Goal: Task Accomplishment & Management: Use online tool/utility

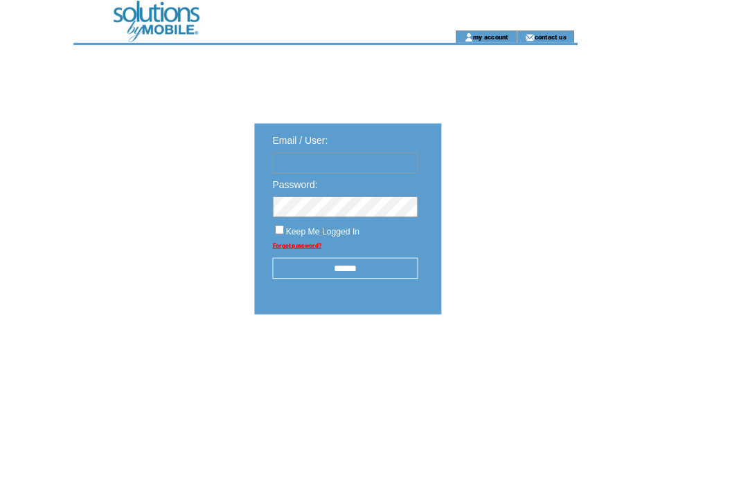
type input "**********"
click input "submit" at bounding box center [0, 0] width 0 height 0
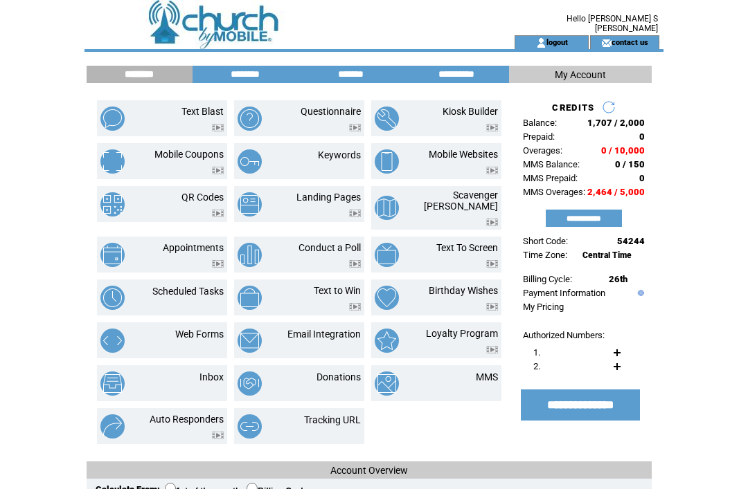
click at [193, 287] on link "Scheduled Tasks" at bounding box center [187, 291] width 71 height 11
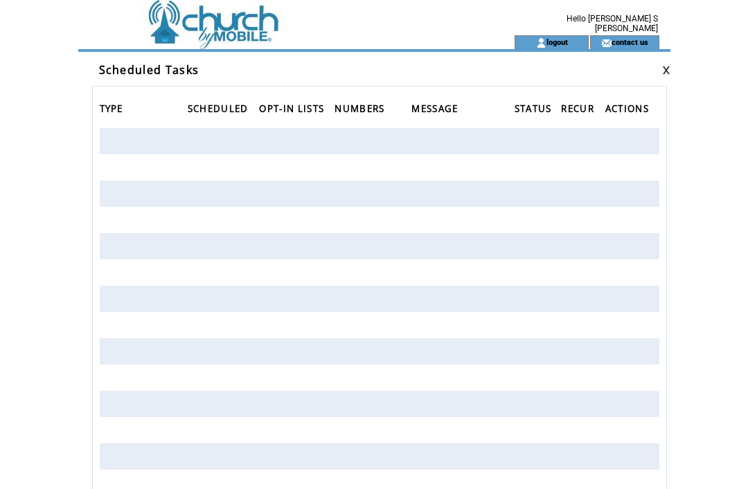
click at [215, 30] on td at bounding box center [274, 17] width 380 height 35
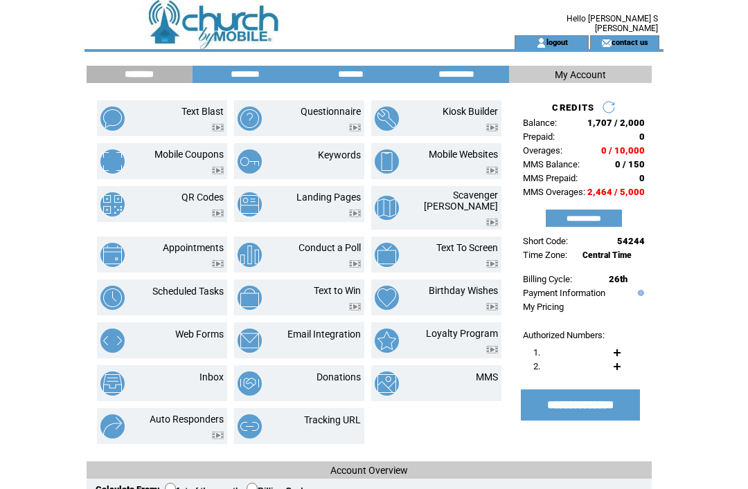
click at [353, 73] on input "*******" at bounding box center [350, 75] width 104 height 12
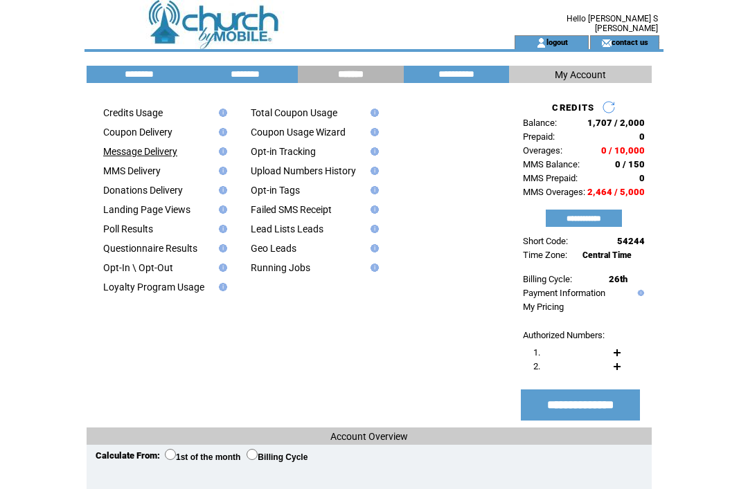
click at [175, 155] on link "Message Delivery" at bounding box center [140, 151] width 74 height 11
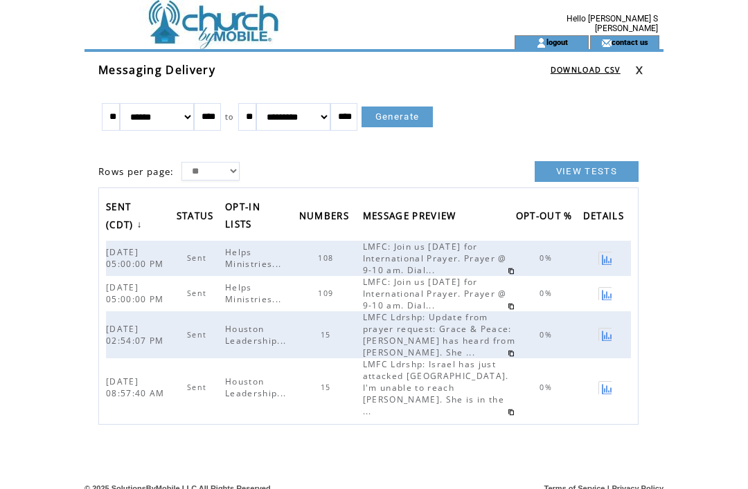
click at [588, 181] on link "VIEW TESTS" at bounding box center [586, 171] width 104 height 21
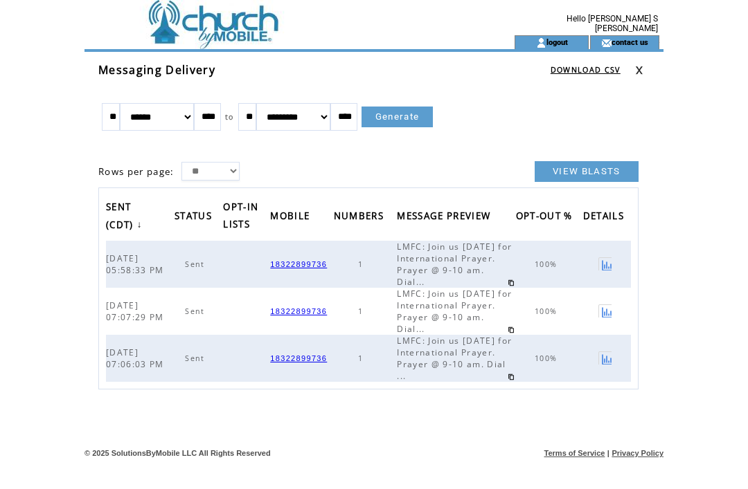
click at [228, 31] on td at bounding box center [274, 17] width 380 height 35
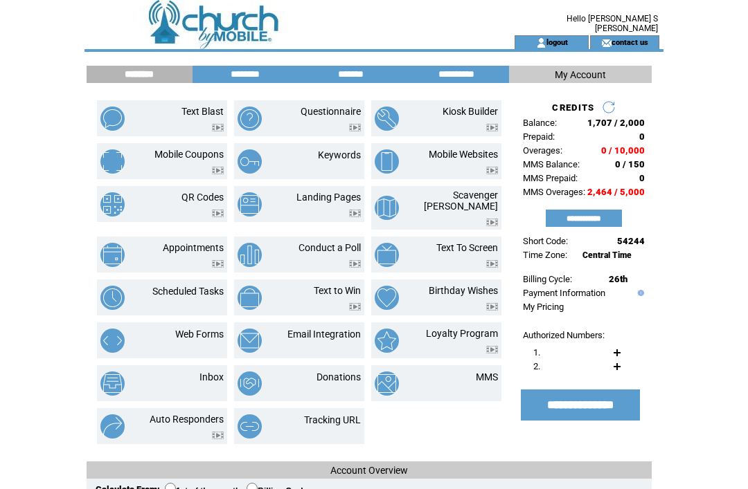
click at [490, 373] on link "MMS" at bounding box center [487, 377] width 22 height 11
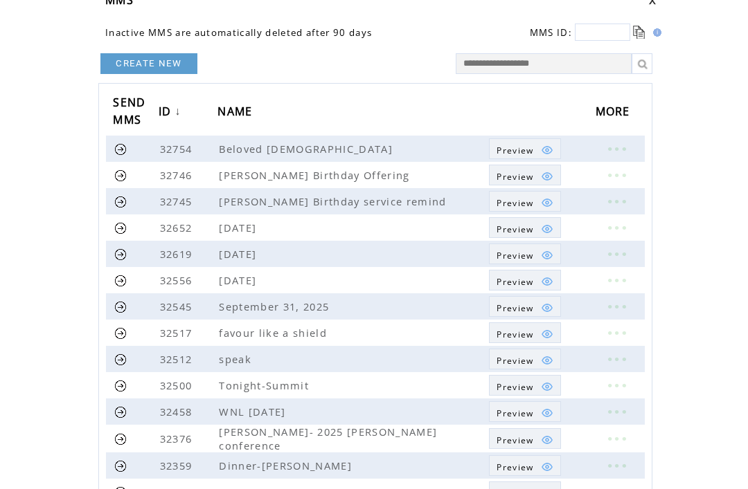
scroll to position [71, 0]
click at [120, 411] on link at bounding box center [120, 411] width 13 height 13
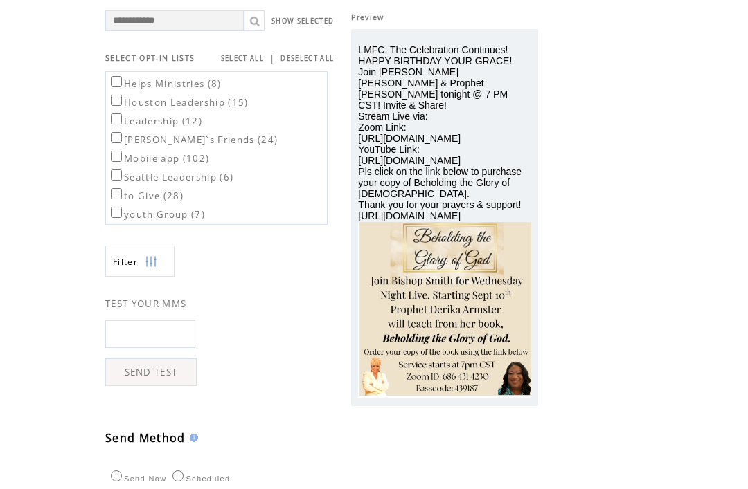
scroll to position [84, 0]
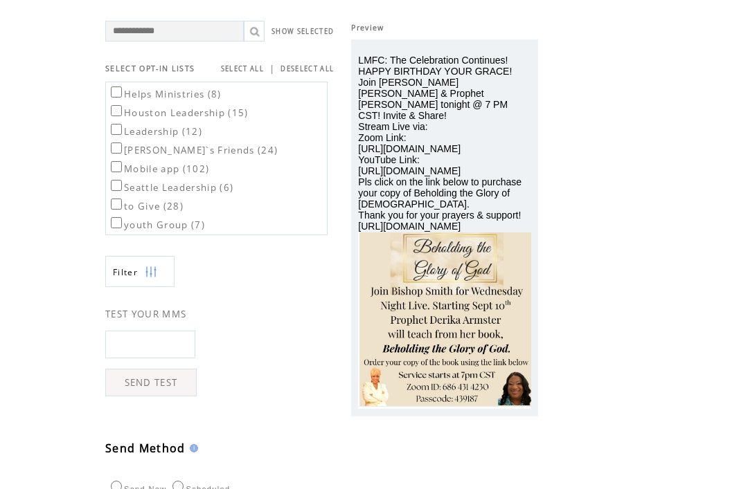
click at [111, 224] on label "youth Group (7)" at bounding box center [156, 225] width 97 height 12
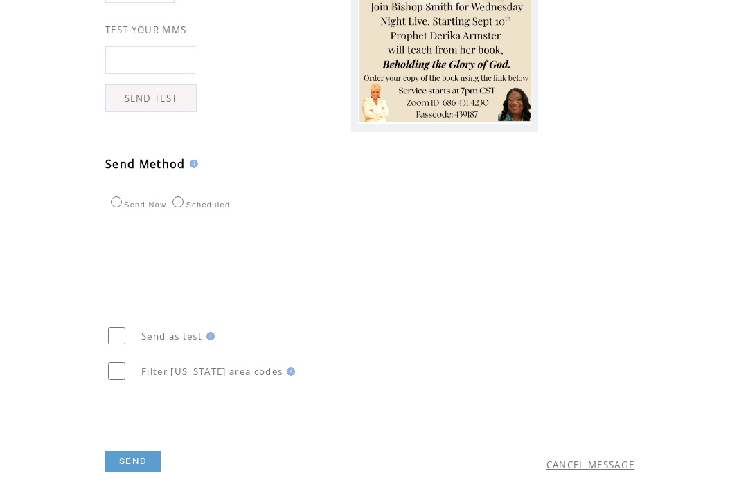
scroll to position [386, 0]
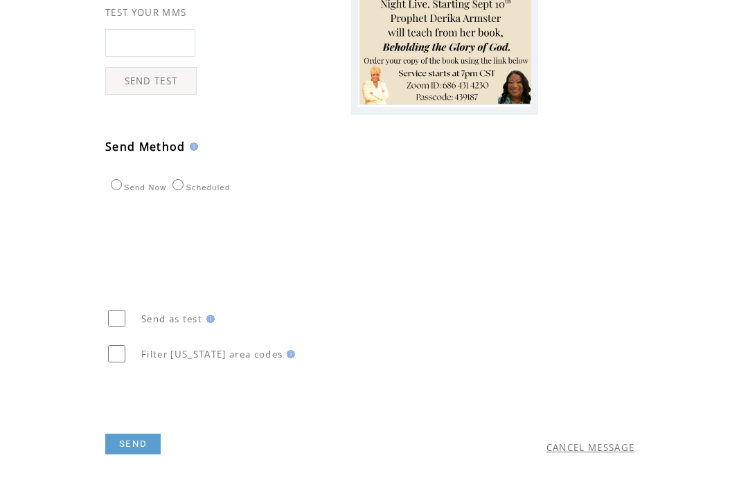
click at [143, 455] on link "SEND" at bounding box center [132, 444] width 55 height 21
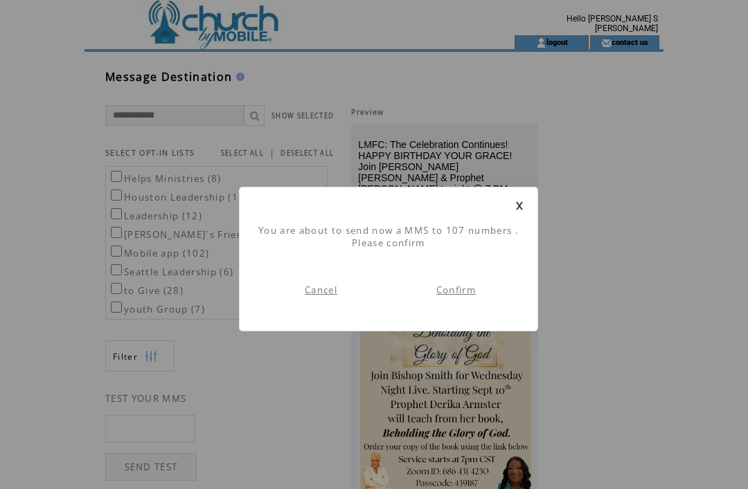
scroll to position [1, 0]
click at [467, 294] on link "Confirm" at bounding box center [455, 290] width 39 height 12
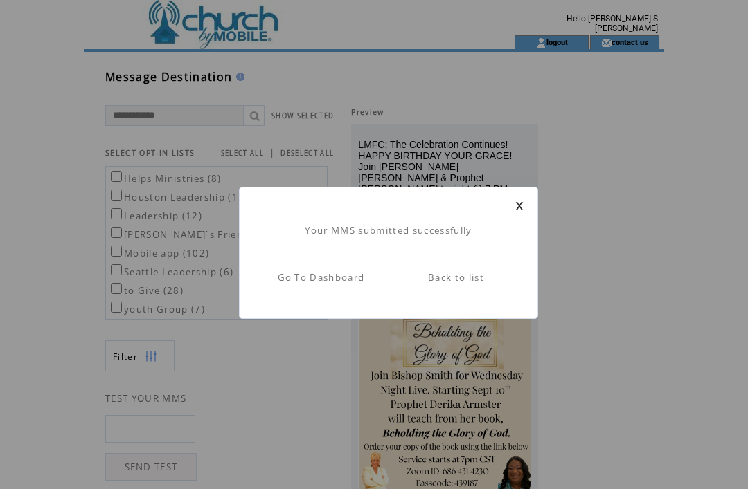
scroll to position [1, 0]
click at [464, 282] on link "Back to list" at bounding box center [456, 277] width 56 height 12
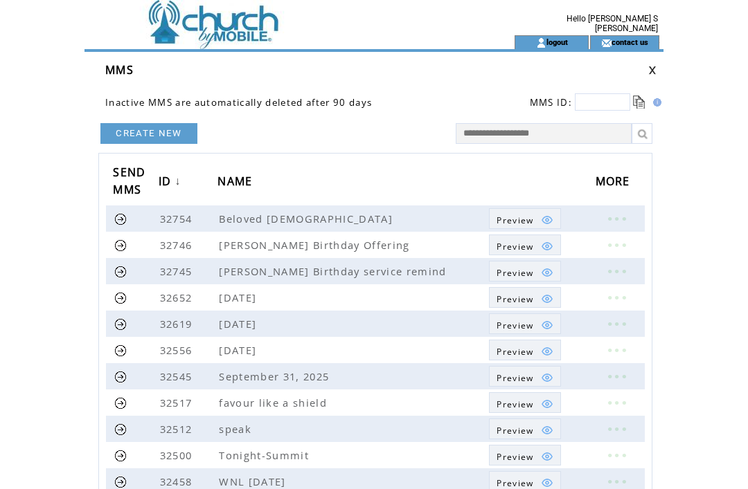
click at [228, 35] on td at bounding box center [274, 42] width 380 height 14
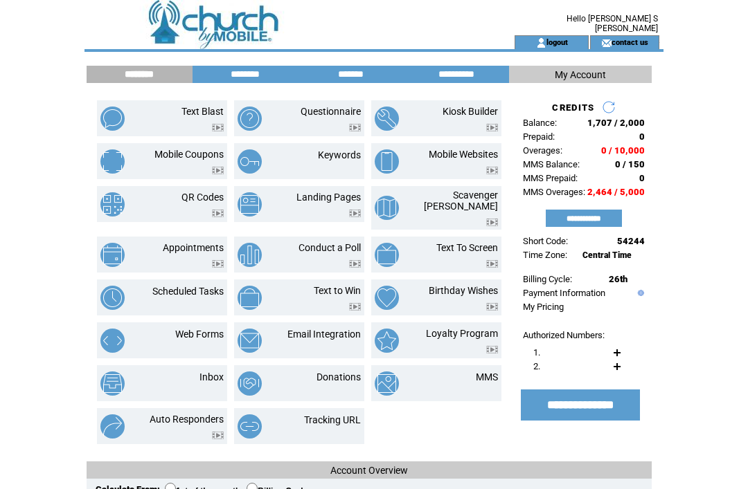
click at [252, 78] on input "********" at bounding box center [245, 75] width 104 height 12
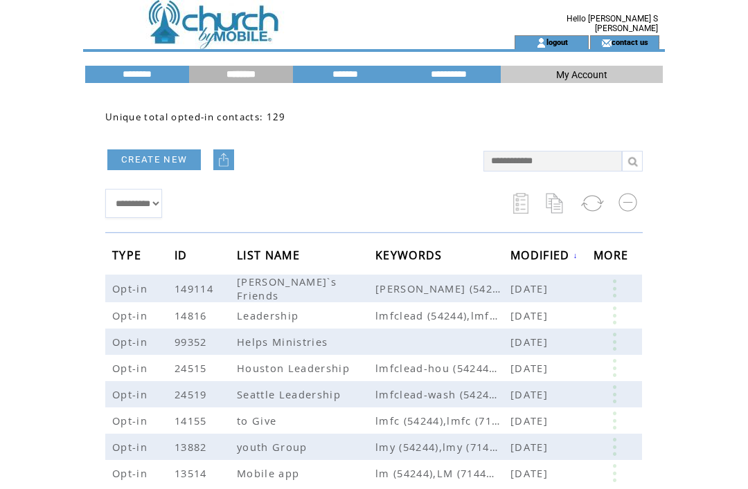
click at [251, 40] on td at bounding box center [274, 42] width 380 height 14
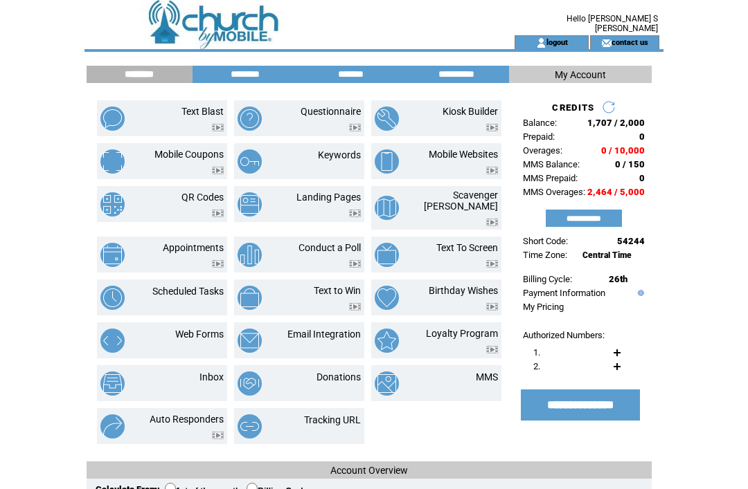
click at [222, 32] on td at bounding box center [274, 17] width 380 height 35
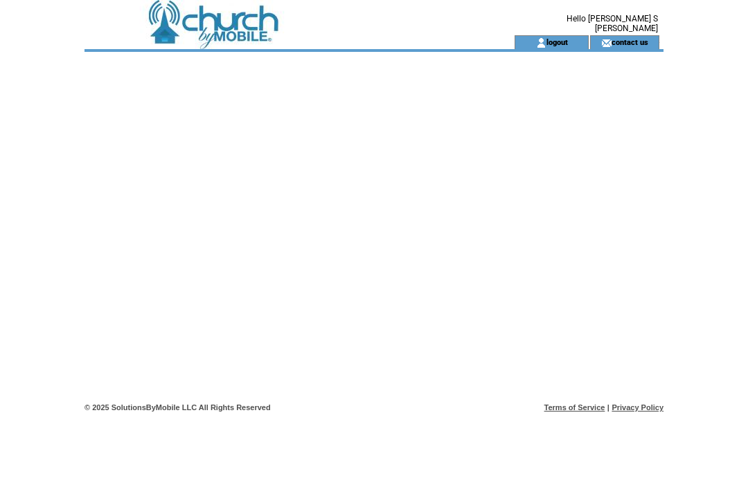
click at [558, 45] on link "logout" at bounding box center [556, 41] width 21 height 9
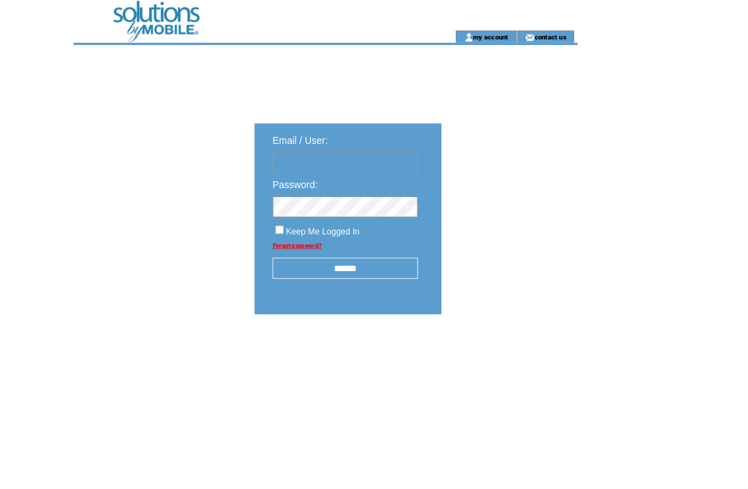
type input "**********"
click input "submit" at bounding box center [0, 0] width 0 height 0
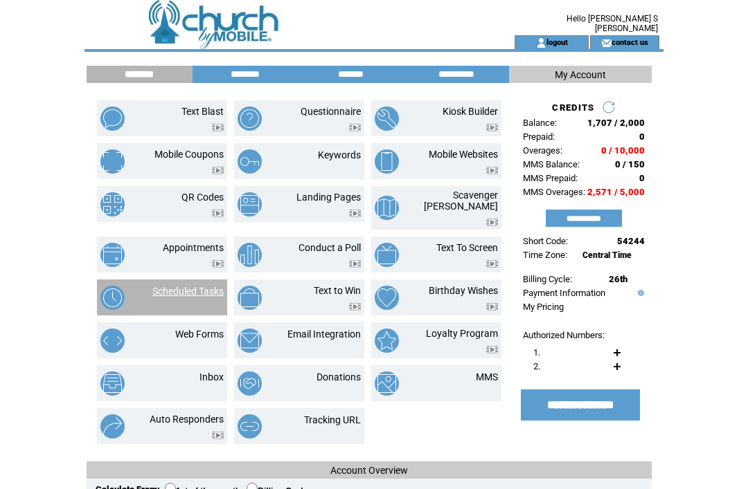
click at [199, 286] on link "Scheduled Tasks" at bounding box center [187, 291] width 71 height 11
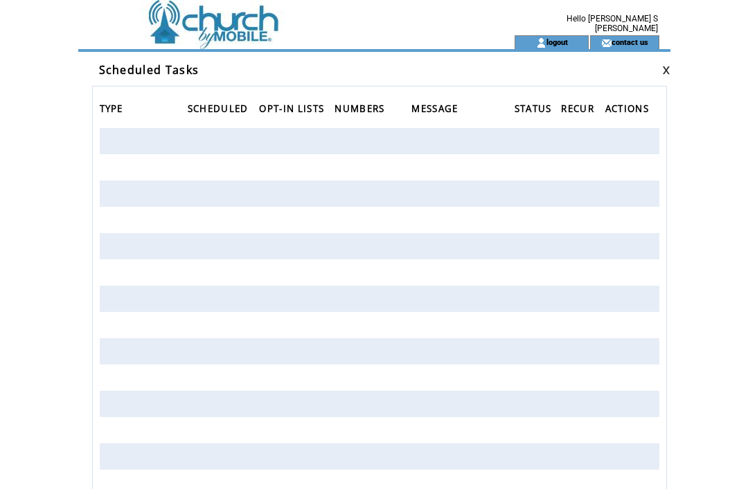
click at [240, 27] on td at bounding box center [274, 17] width 380 height 35
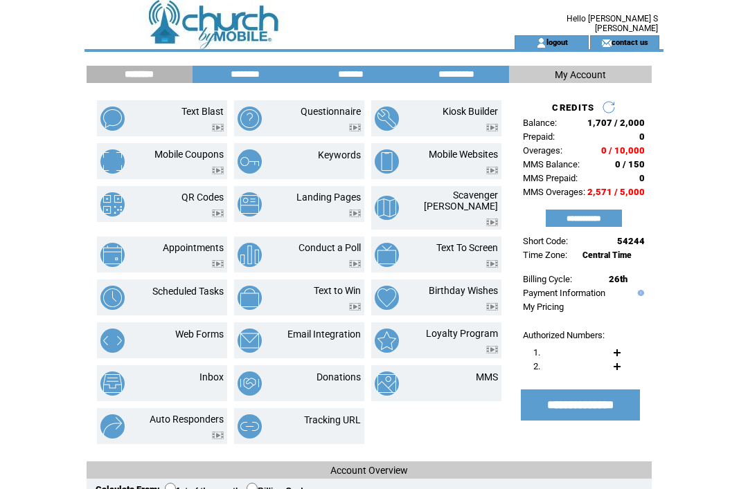
click at [351, 75] on input "*******" at bounding box center [350, 75] width 104 height 12
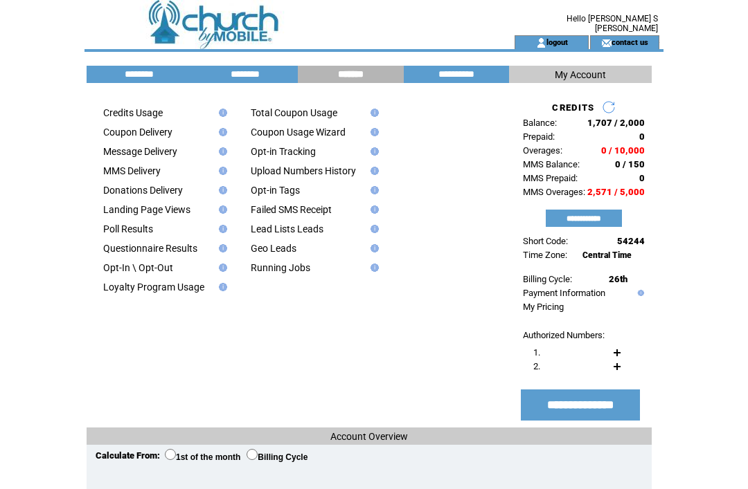
click at [161, 171] on link "MMS Delivery" at bounding box center [131, 170] width 57 height 11
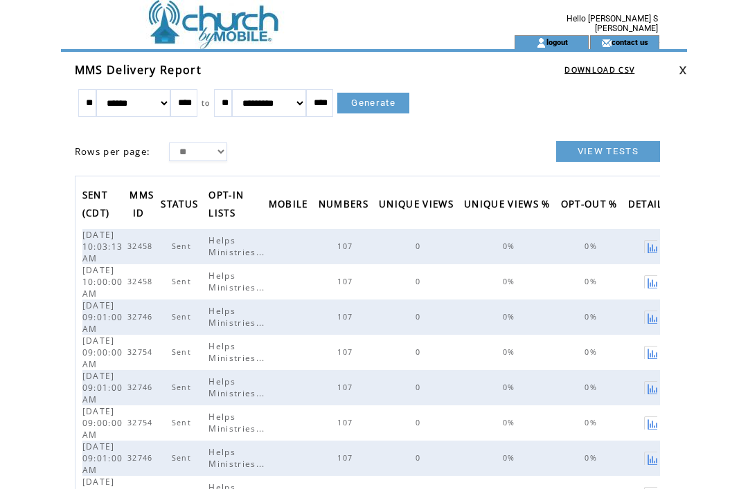
click at [206, 26] on td at bounding box center [274, 17] width 380 height 35
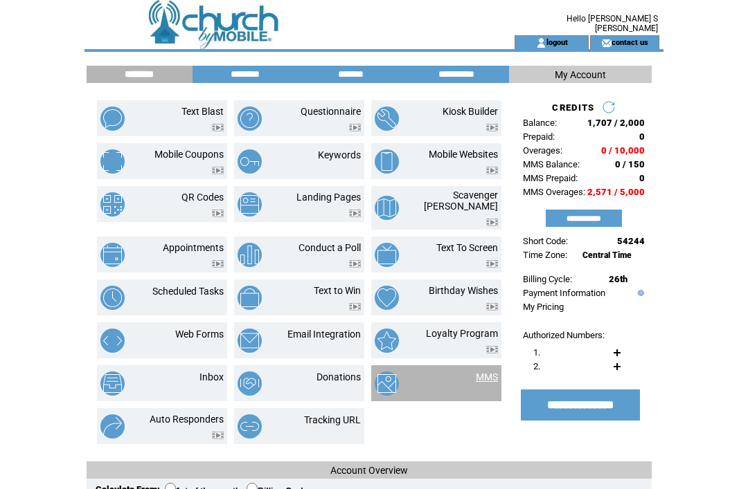
click at [478, 373] on link "MMS" at bounding box center [487, 377] width 22 height 11
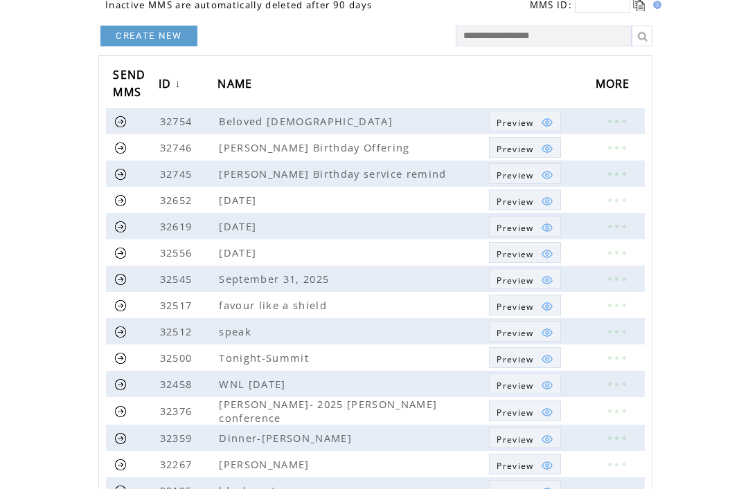
scroll to position [102, 0]
